Goal: Check status: Check status

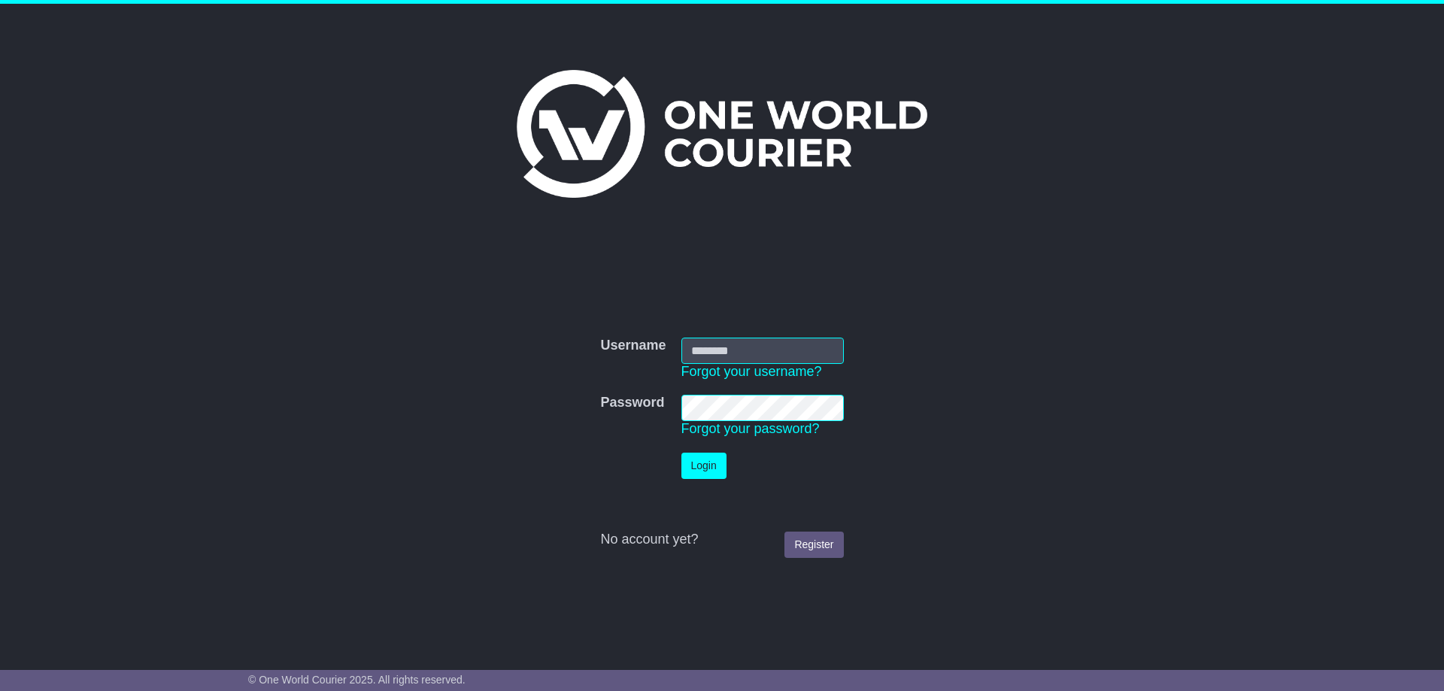
type input "**********"
click at [711, 458] on button "Login" at bounding box center [703, 466] width 45 height 26
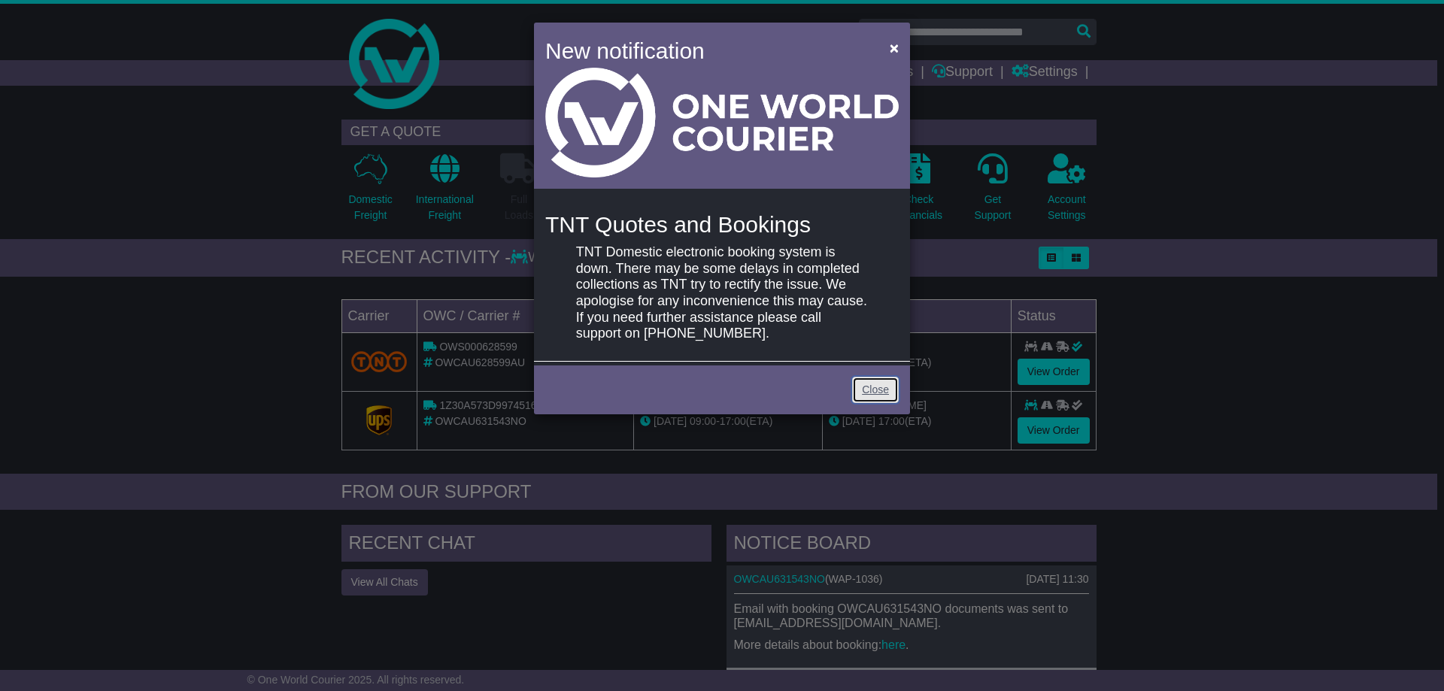
click at [871, 388] on link "Close" at bounding box center [875, 390] width 47 height 26
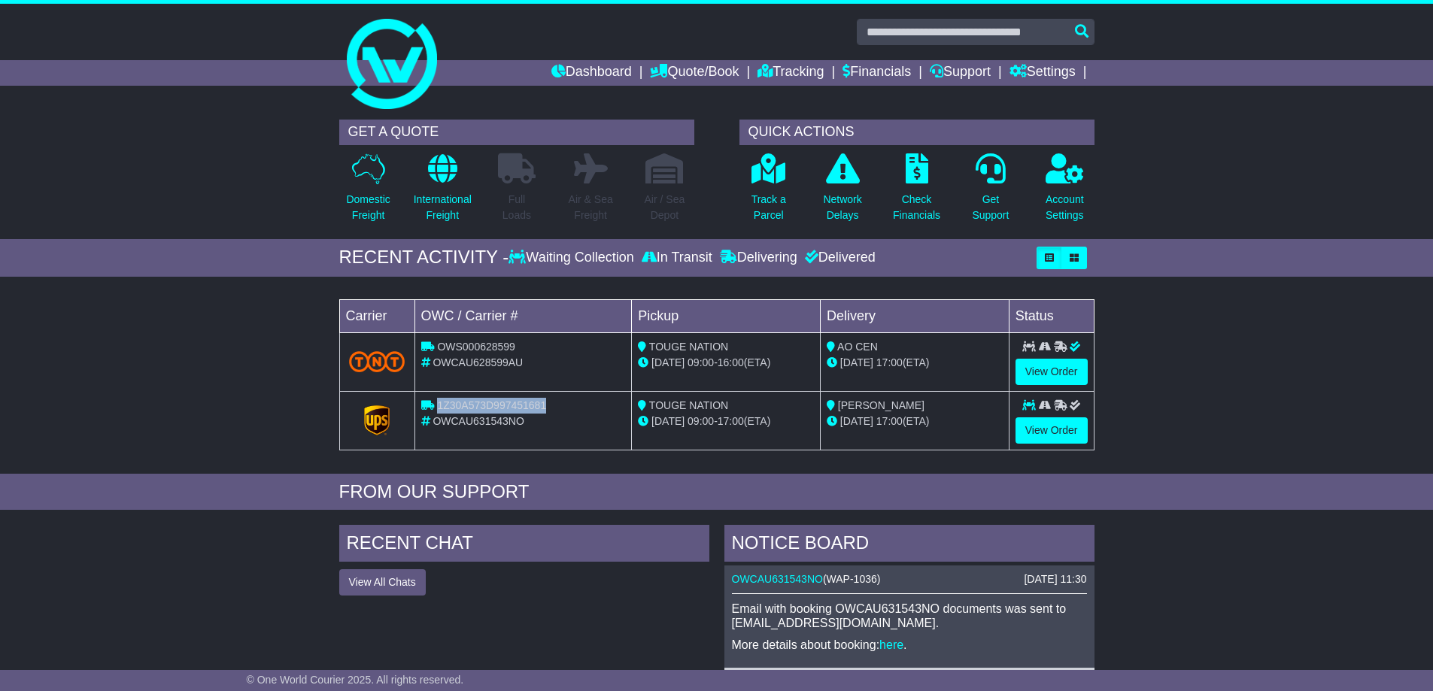
drag, startPoint x: 551, startPoint y: 402, endPoint x: 439, endPoint y: 405, distance: 112.8
click at [439, 405] on div "1Z30A573D997451681" at bounding box center [523, 406] width 205 height 16
copy span "1Z30A573D997451681"
